Goal: Task Accomplishment & Management: Manage account settings

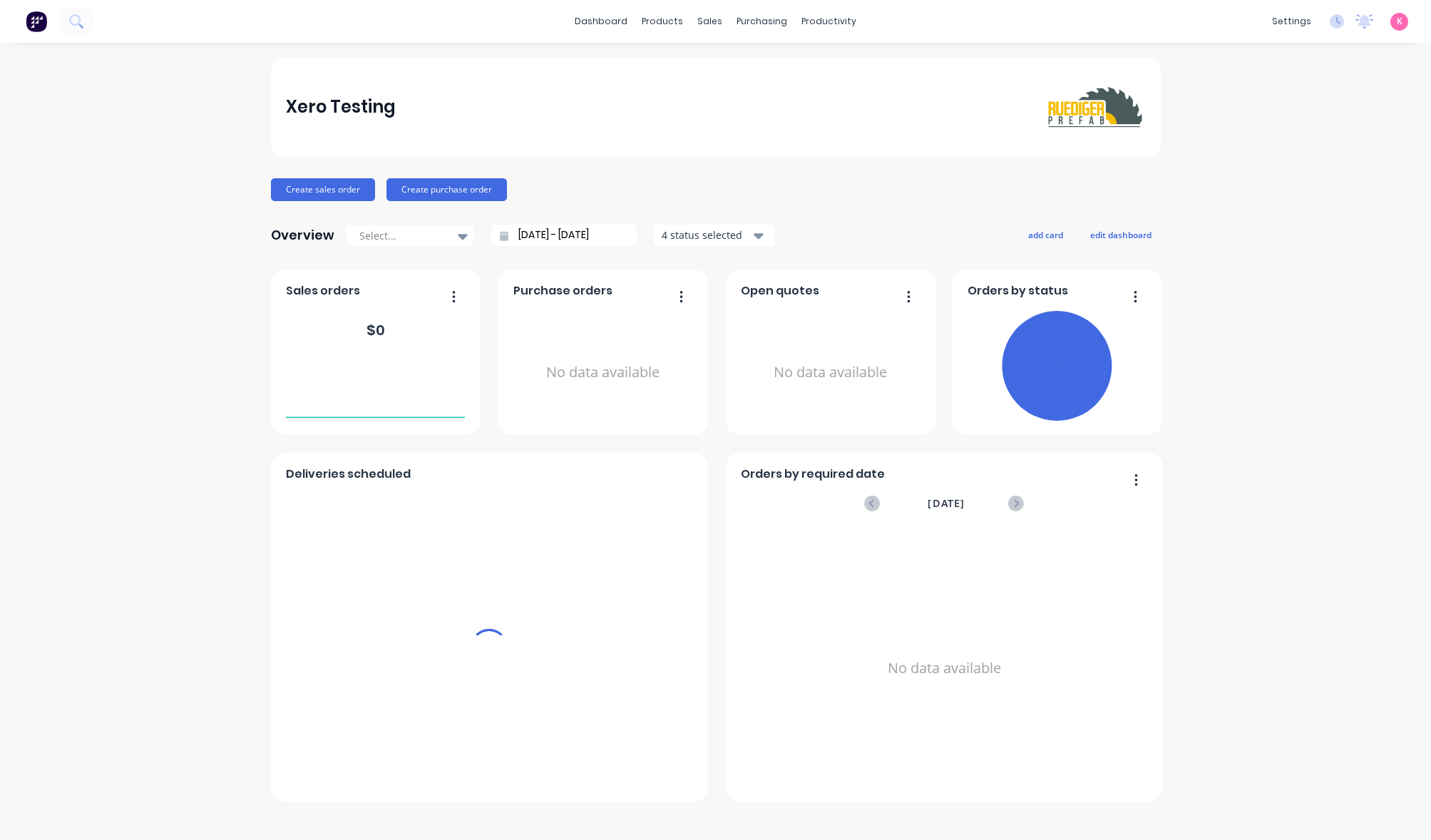
click at [1400, 22] on span "K" at bounding box center [1400, 21] width 6 height 13
click at [1326, 183] on button "Sign out" at bounding box center [1307, 178] width 189 height 28
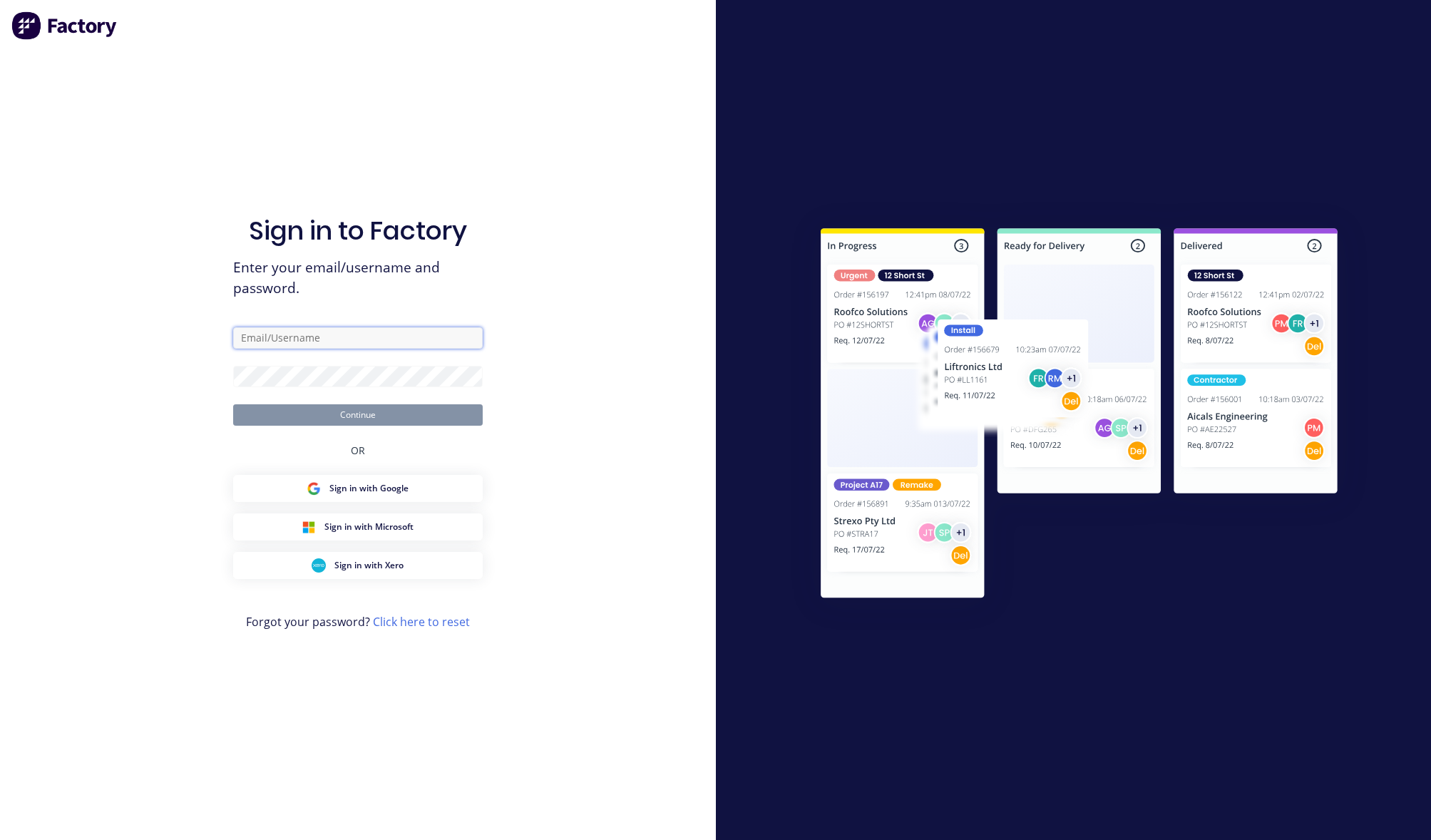
click at [412, 333] on input "text" at bounding box center [357, 338] width 249 height 22
paste input "[EMAIL_ADDRESS][DOMAIN_NAME]"
type input "[EMAIL_ADDRESS][DOMAIN_NAME]"
click at [233, 404] on button "Continue" at bounding box center [357, 415] width 249 height 22
